Goal: Navigation & Orientation: Find specific page/section

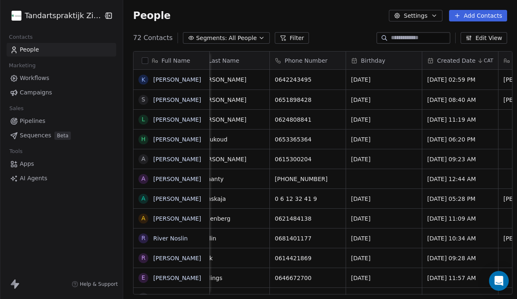
scroll to position [0, 294]
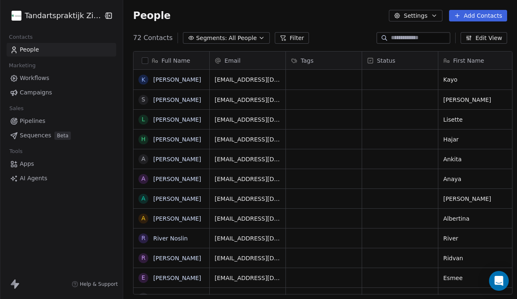
scroll to position [263, 399]
click at [65, 18] on html "Tandartspraktijk Zijdelwaard Contacts People Marketing Workflows Campaigns Sale…" at bounding box center [258, 149] width 517 height 299
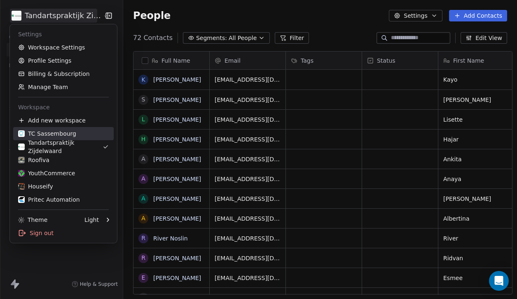
click at [78, 134] on div "TC Sassembourg" at bounding box center [63, 133] width 91 height 8
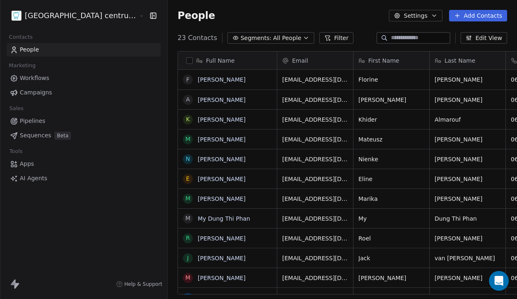
scroll to position [263, 379]
